Goal: Information Seeking & Learning: Learn about a topic

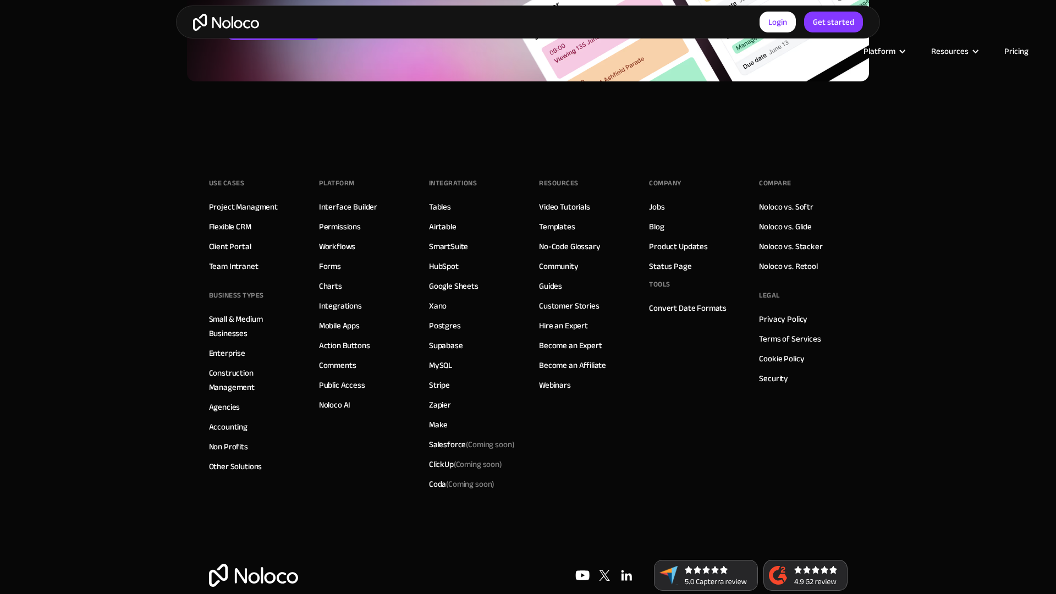
scroll to position [1523, 0]
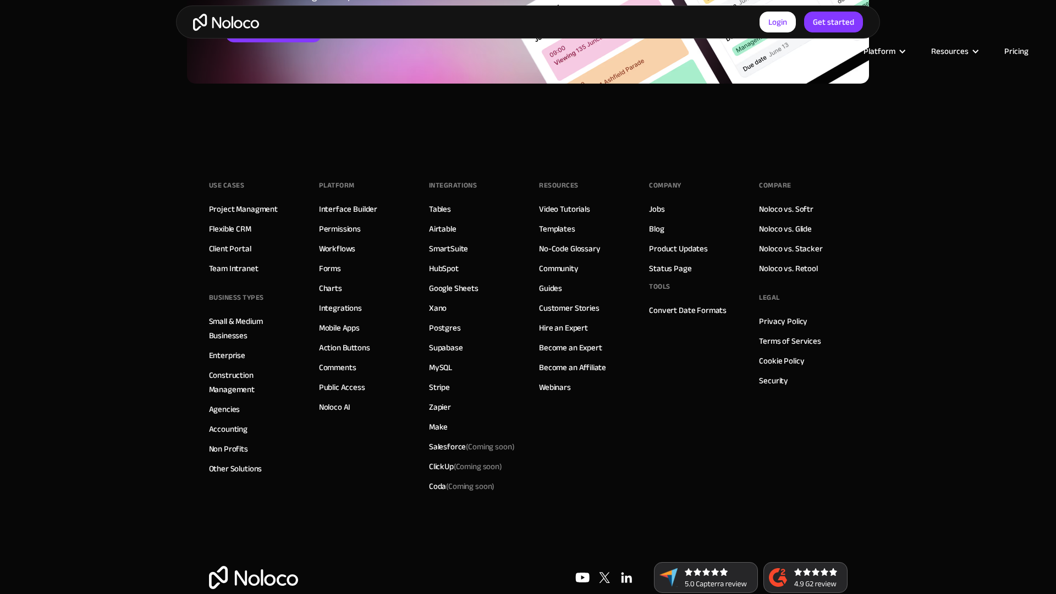
scroll to position [1519, 0]
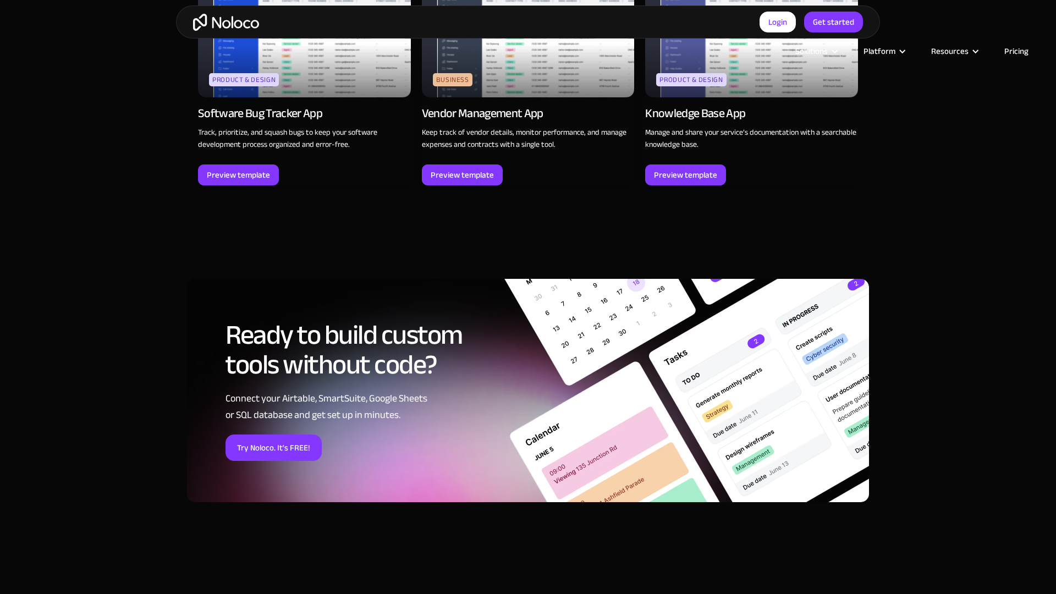
scroll to position [1819, 0]
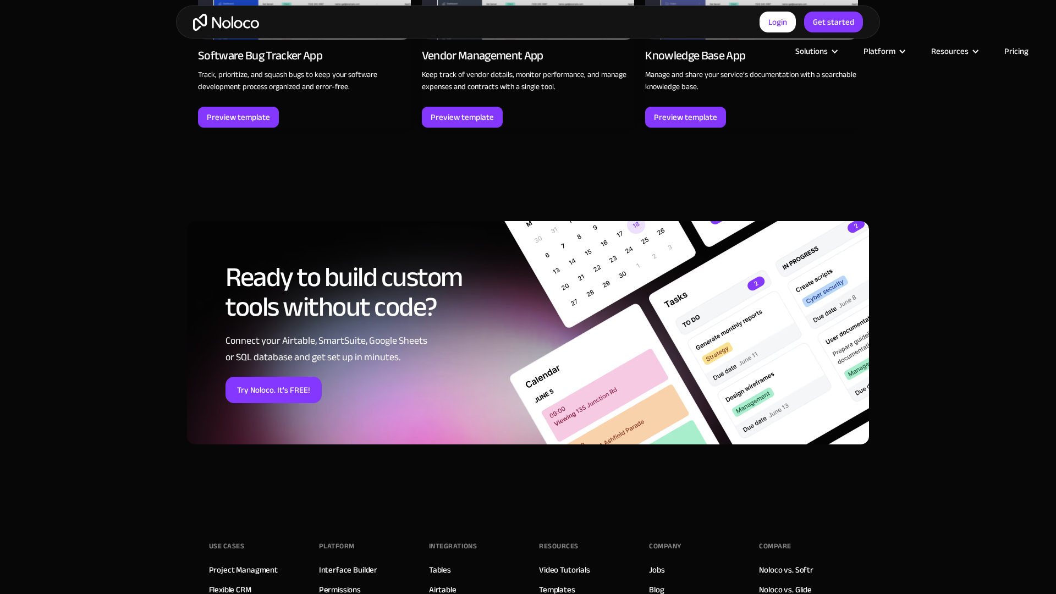
scroll to position [1769, 0]
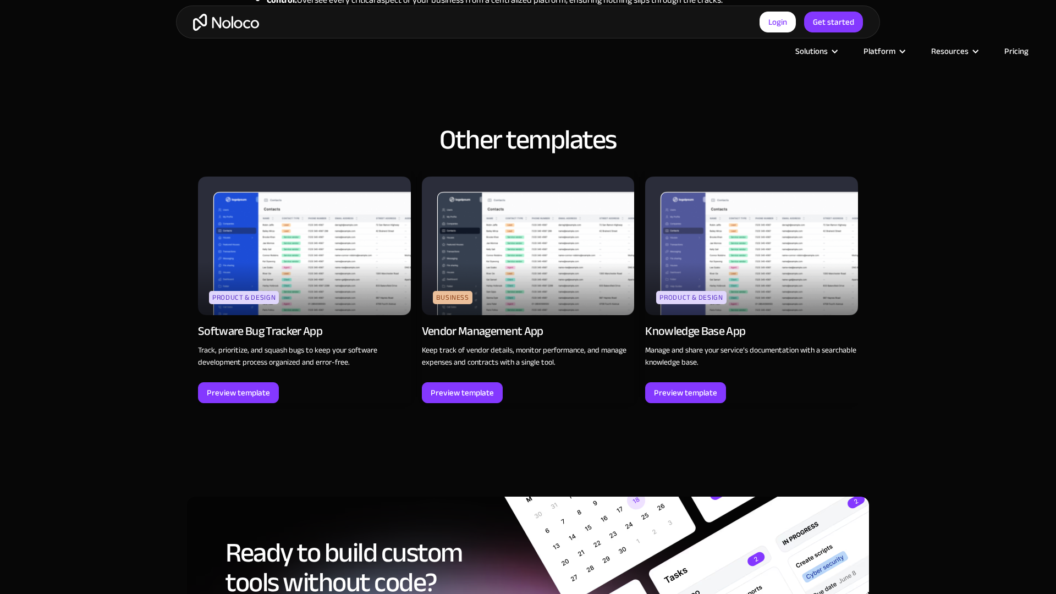
scroll to position [1497, 0]
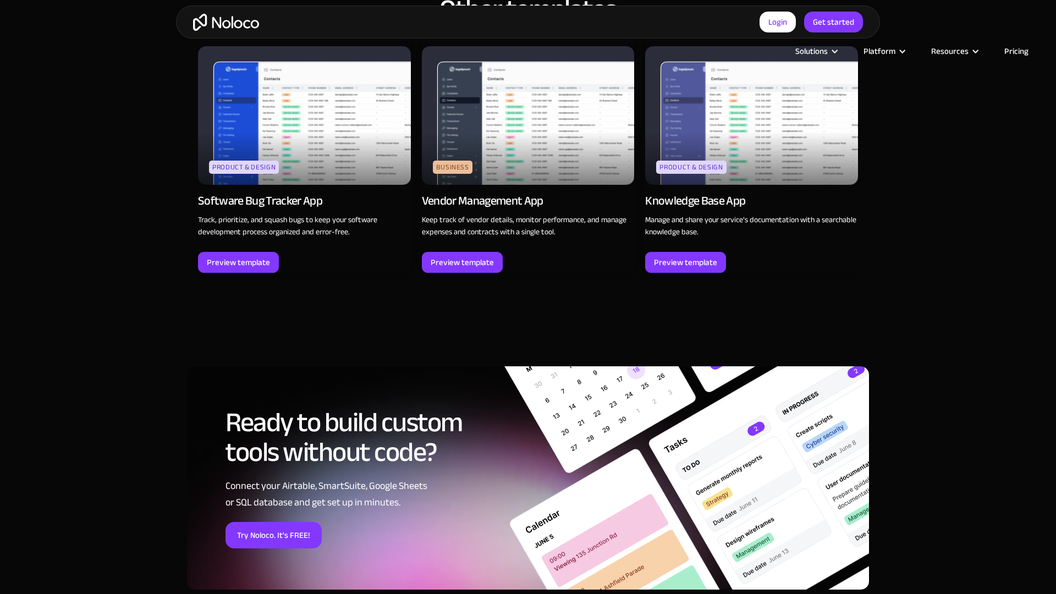
scroll to position [1381, 0]
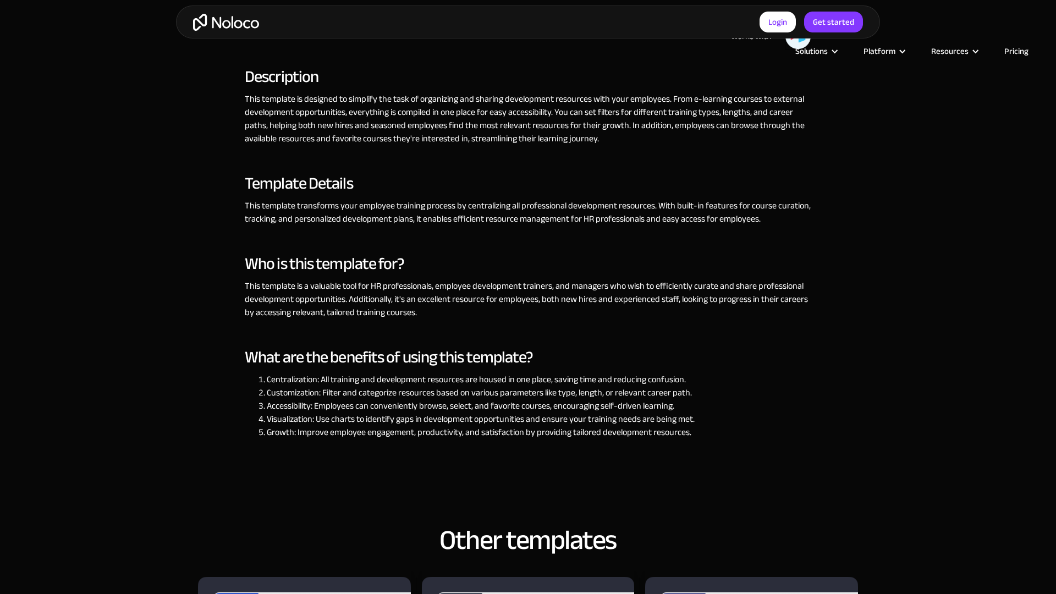
scroll to position [990, 0]
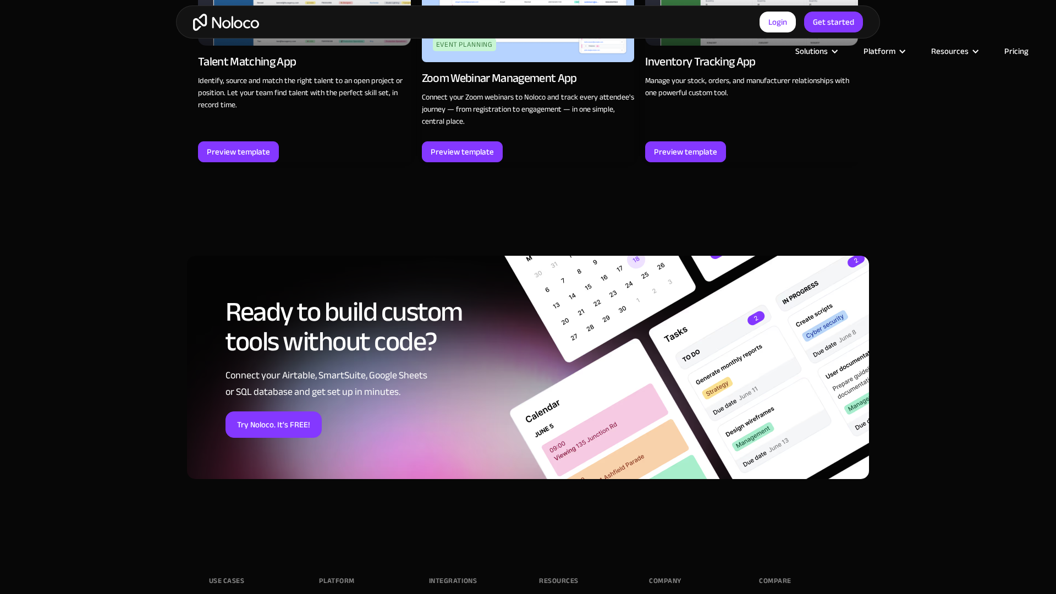
scroll to position [1788, 0]
